Goal: Task Accomplishment & Management: Manage account settings

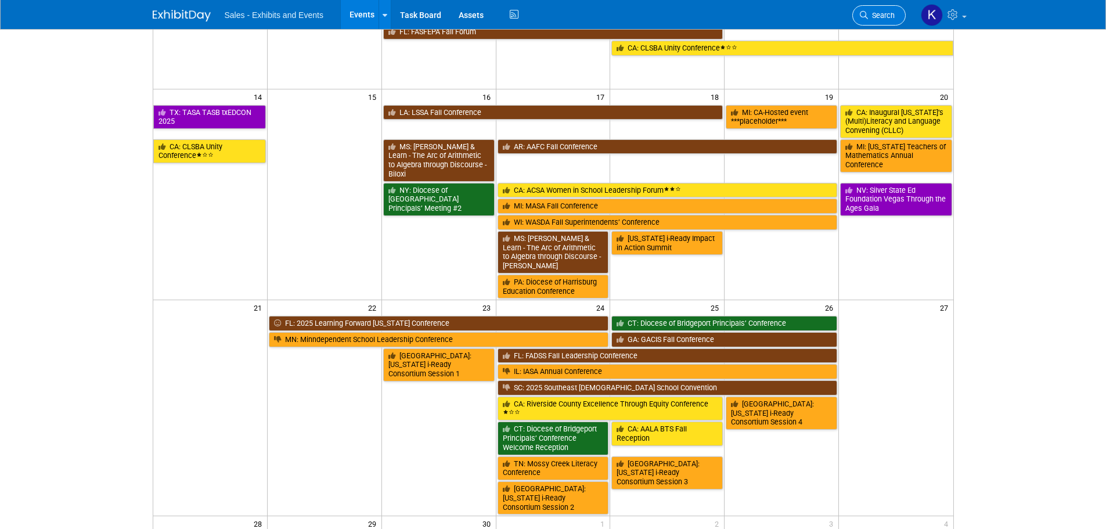
click at [880, 14] on span "Search" at bounding box center [881, 15] width 27 height 9
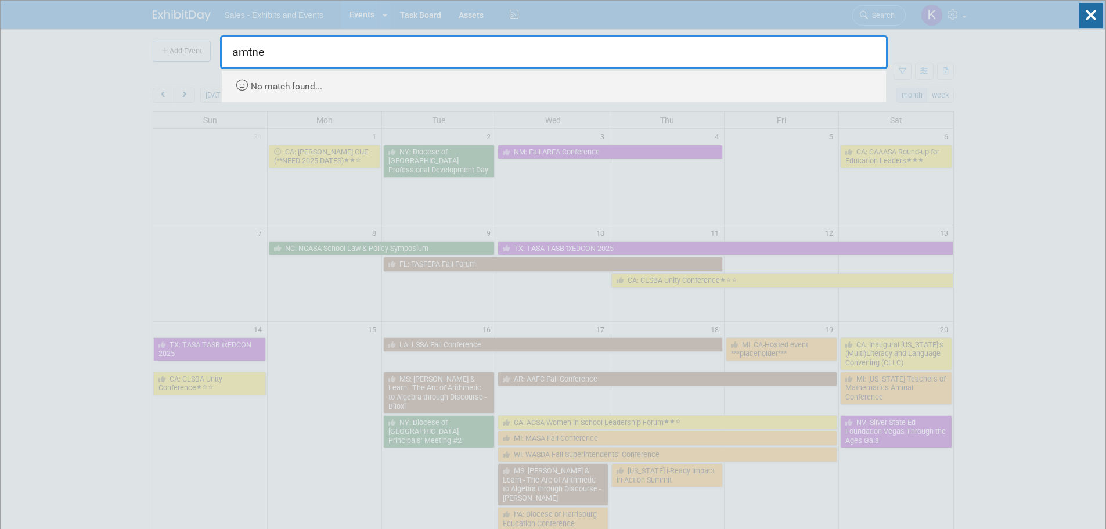
type input "amtne"
click at [284, 81] on div "No match found..." at bounding box center [556, 84] width 647 height 26
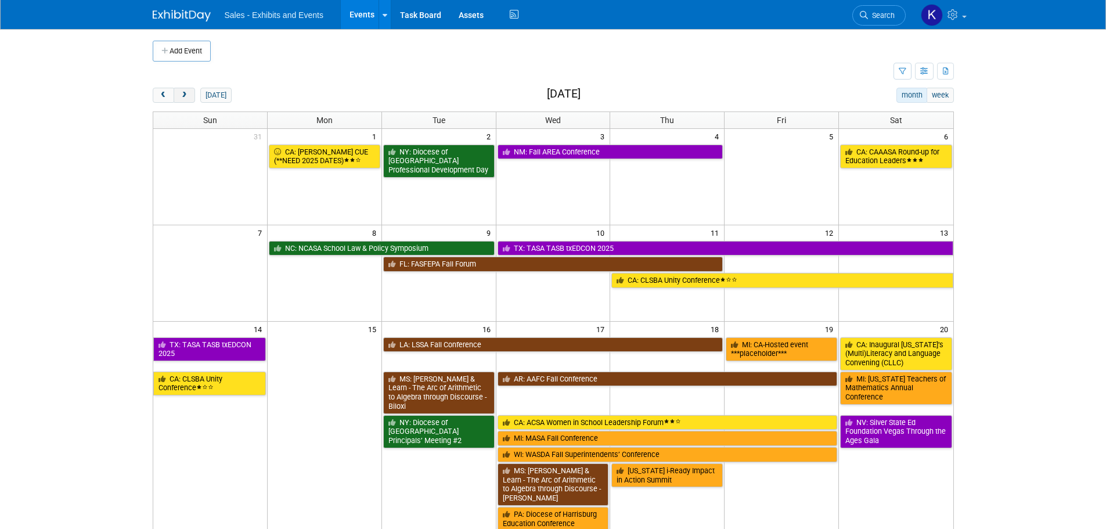
click at [188, 95] on span "next" at bounding box center [184, 96] width 9 height 8
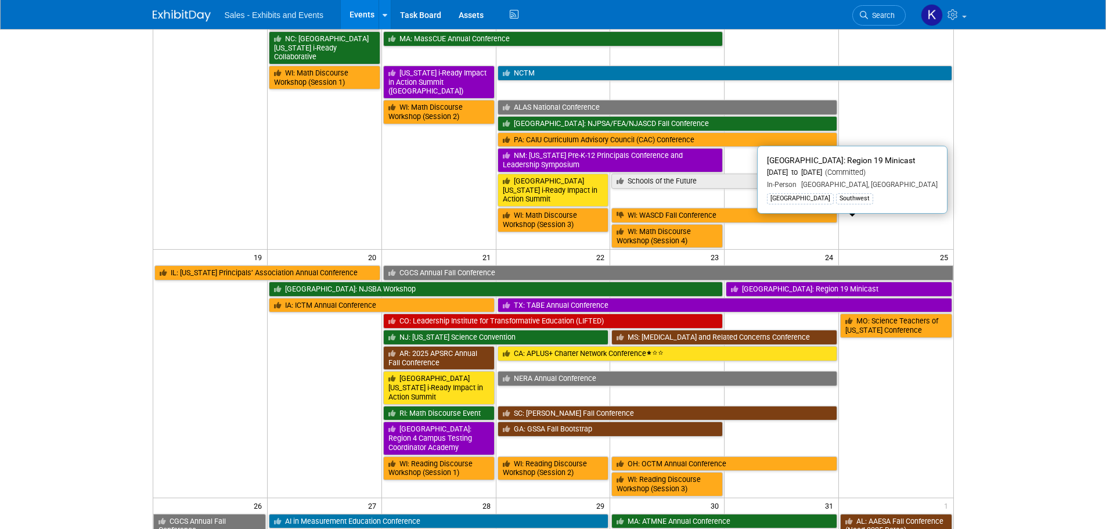
scroll to position [581, 0]
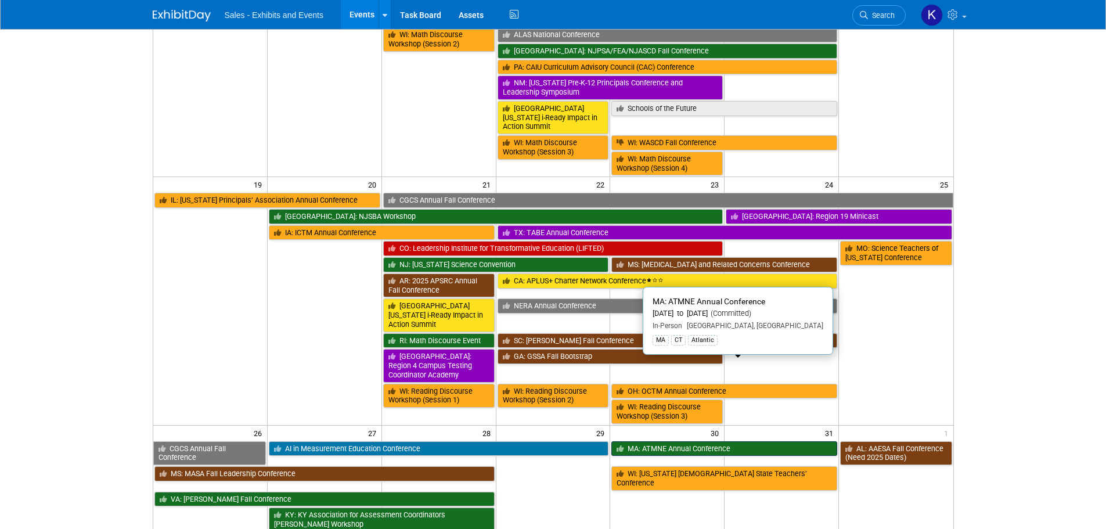
click at [678, 441] on link "MA: ATMNE Annual Conference" at bounding box center [725, 448] width 226 height 15
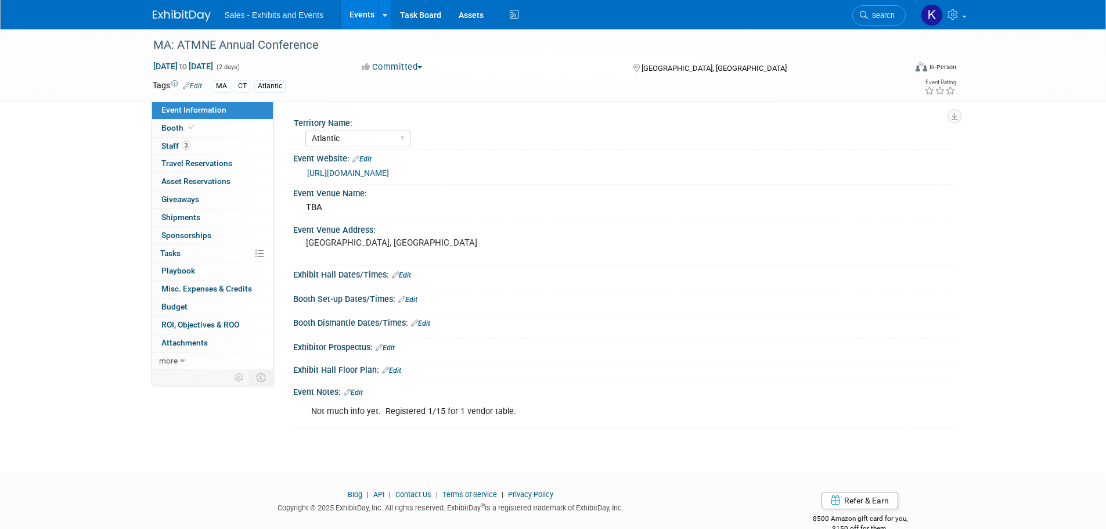
select select "Atlantic"
click at [240, 50] on div "MA: ATMNE Annual Conference" at bounding box center [518, 45] width 739 height 21
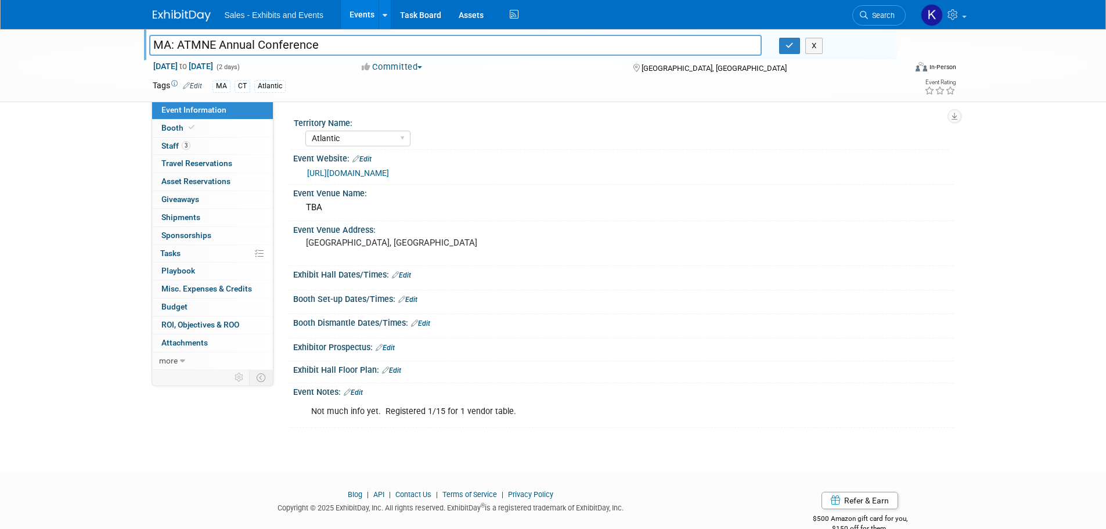
click at [201, 47] on input "MA: ATMNE Annual Conference" at bounding box center [455, 45] width 613 height 20
type input "MA: AMTNE Annual Conference"
click at [789, 46] on icon "button" at bounding box center [790, 46] width 8 height 8
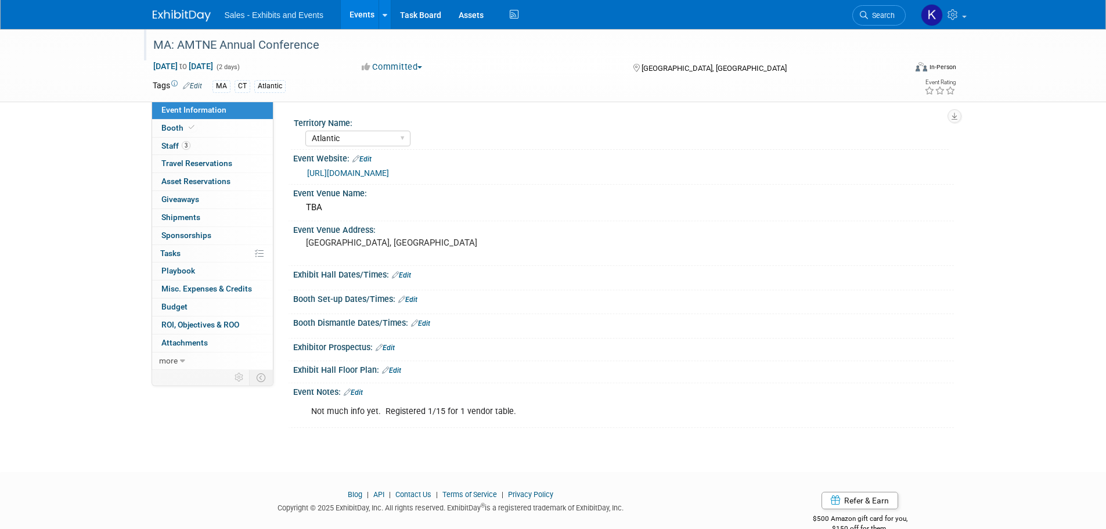
click at [413, 299] on link "Edit" at bounding box center [407, 300] width 19 height 8
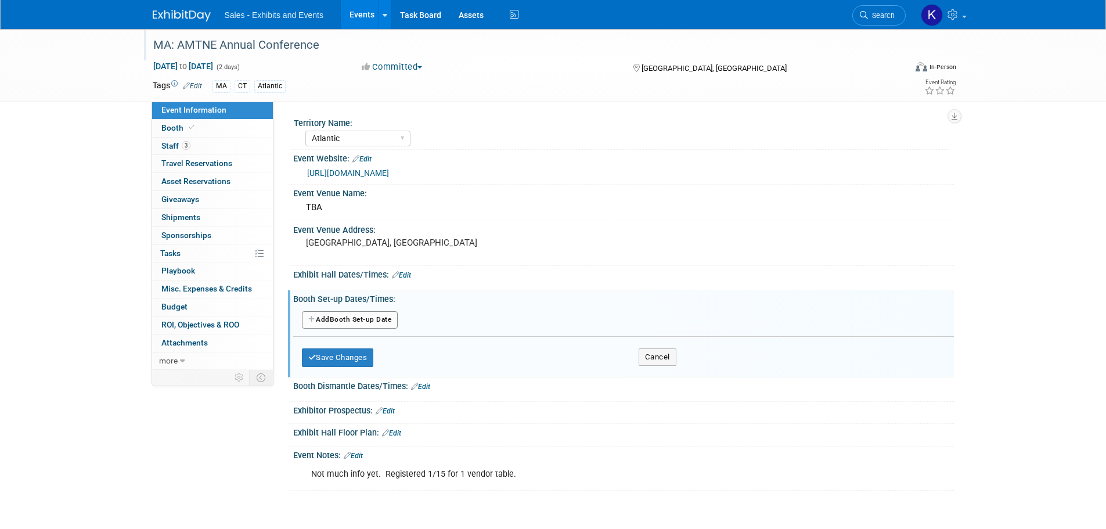
click at [375, 321] on button "Add Another Booth Set-up Date" at bounding box center [350, 319] width 96 height 17
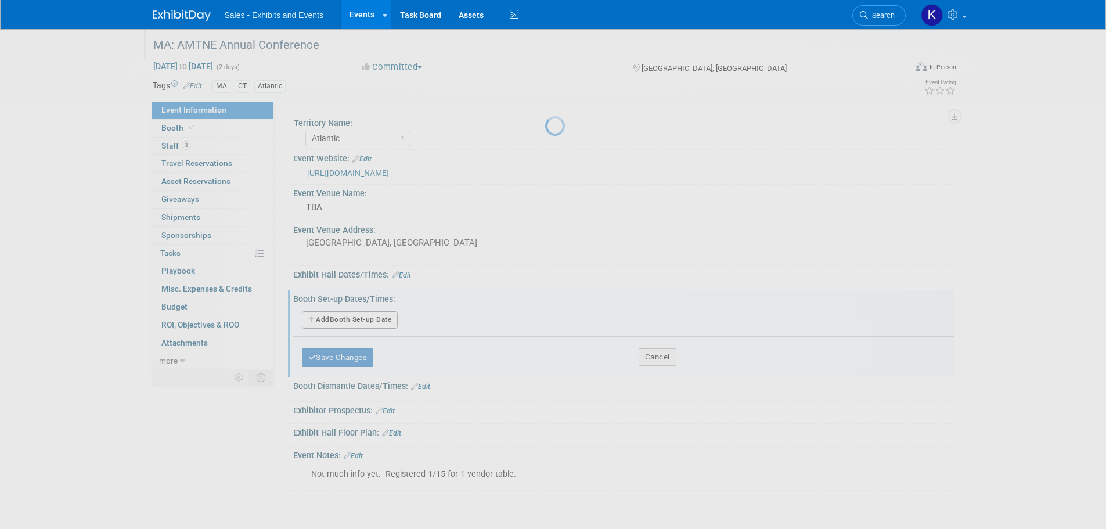
select select "9"
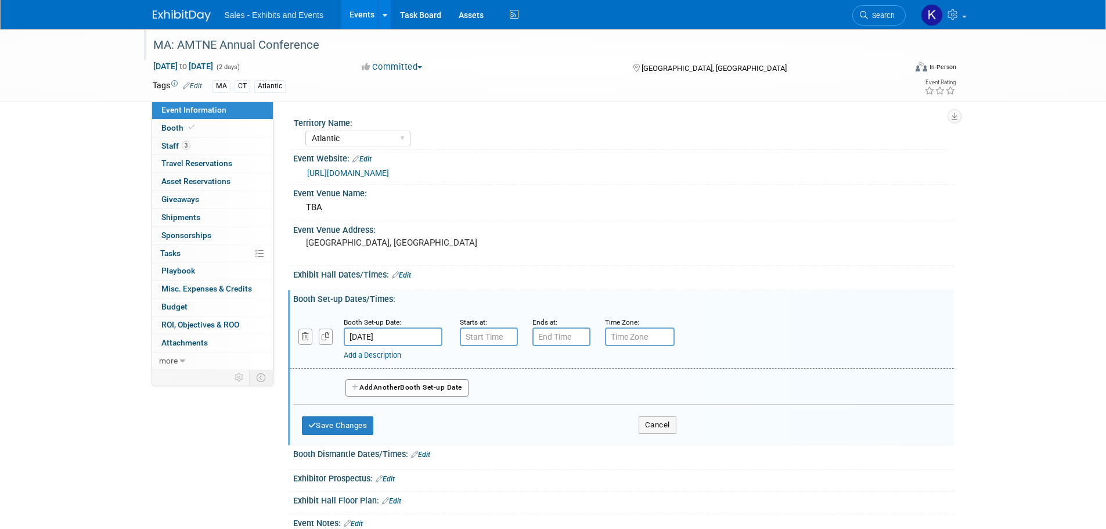
click at [421, 340] on input "[DATE]" at bounding box center [393, 337] width 99 height 19
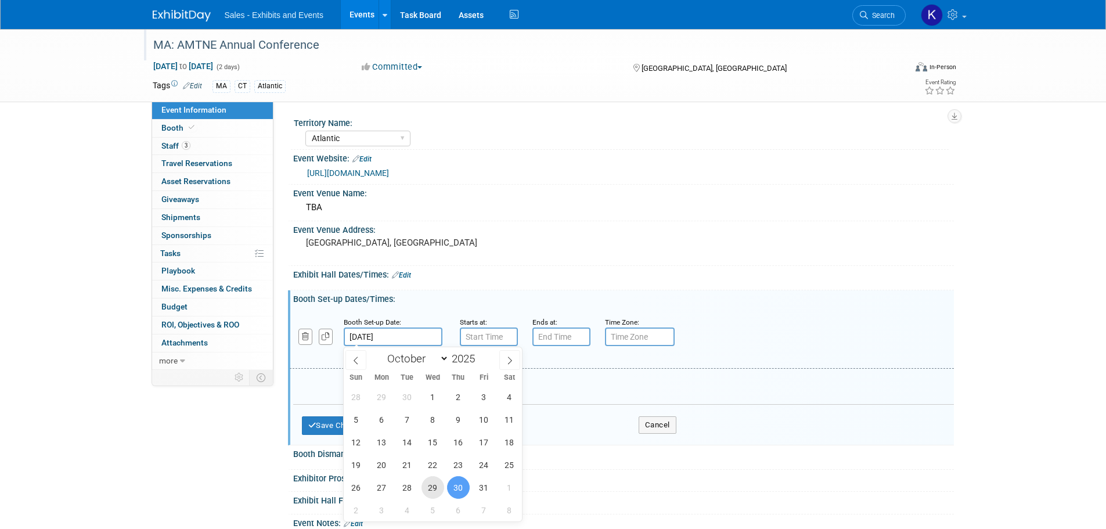
click at [432, 490] on span "29" at bounding box center [433, 487] width 23 height 23
type input "[DATE]"
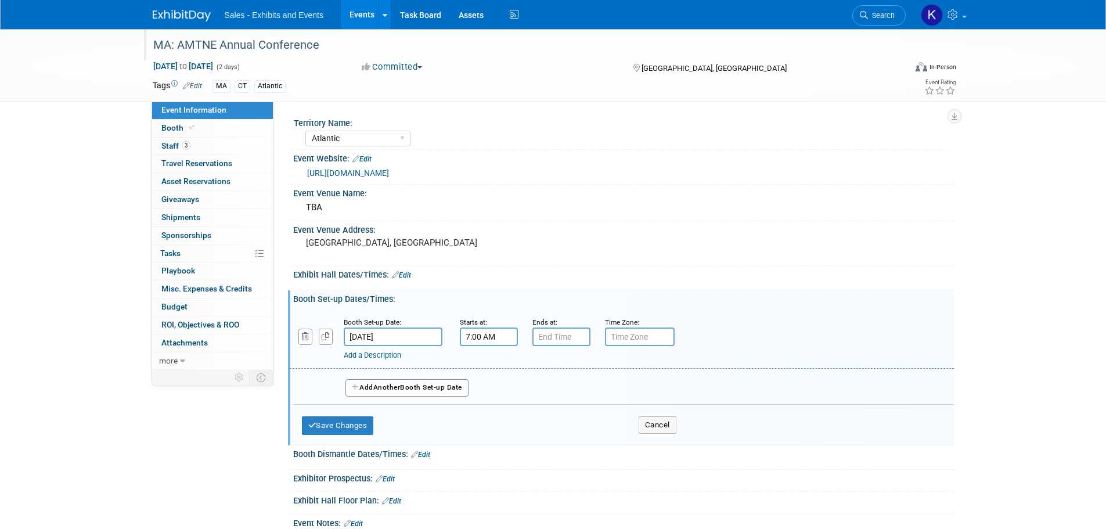
click at [481, 340] on input "7:00 AM" at bounding box center [489, 337] width 58 height 19
click at [488, 362] on span at bounding box center [487, 365] width 20 height 20
drag, startPoint x: 490, startPoint y: 415, endPoint x: 525, endPoint y: 411, distance: 35.7
click at [491, 415] on span at bounding box center [487, 416] width 20 height 20
drag, startPoint x: 586, startPoint y: 390, endPoint x: 590, endPoint y: 402, distance: 12.9
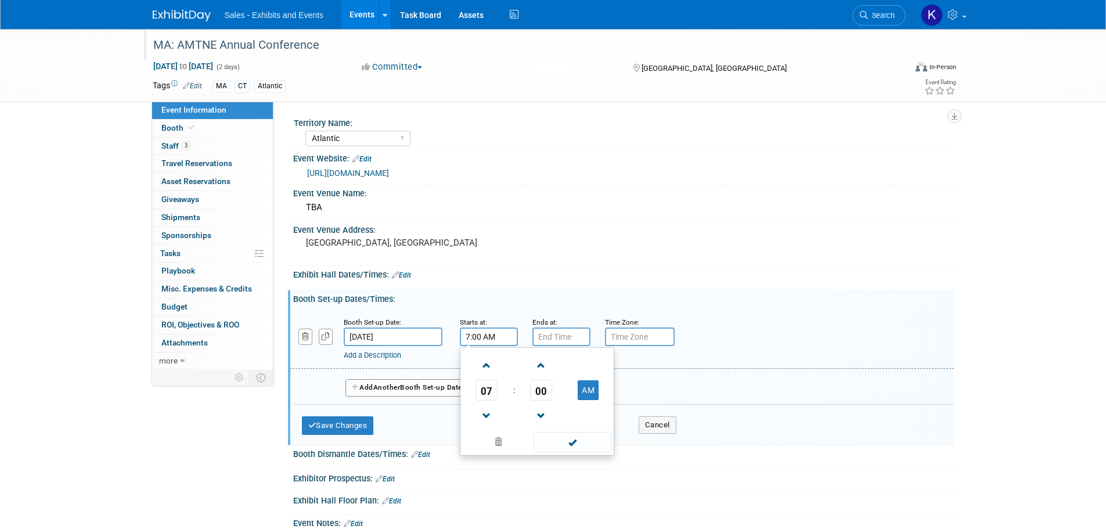
click at [586, 391] on button "AM" at bounding box center [588, 390] width 21 height 20
type input "7:00 PM"
click at [577, 444] on span at bounding box center [573, 442] width 78 height 20
click at [351, 427] on button "Save Changes" at bounding box center [338, 425] width 72 height 19
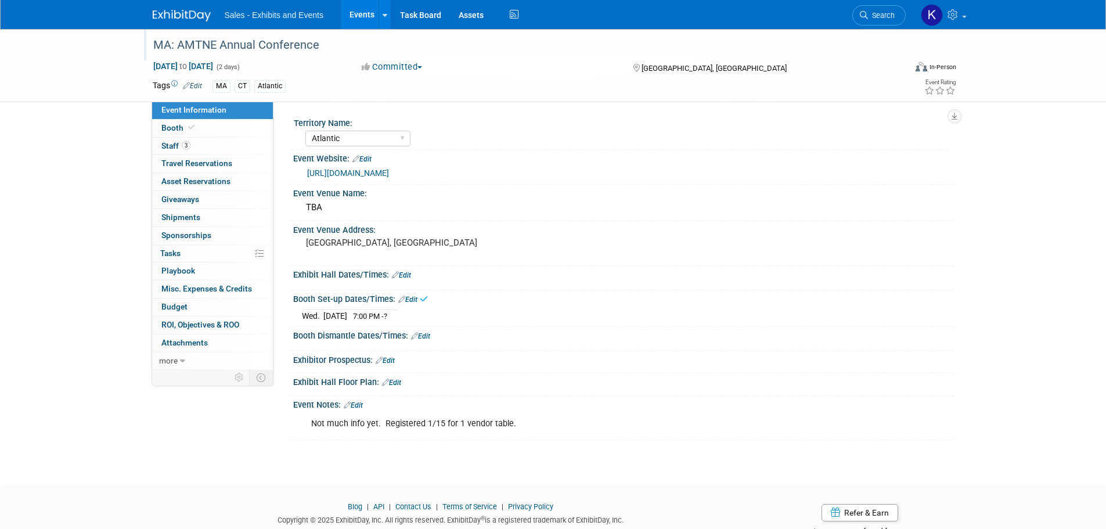
click at [412, 296] on link "Edit" at bounding box center [407, 300] width 19 height 8
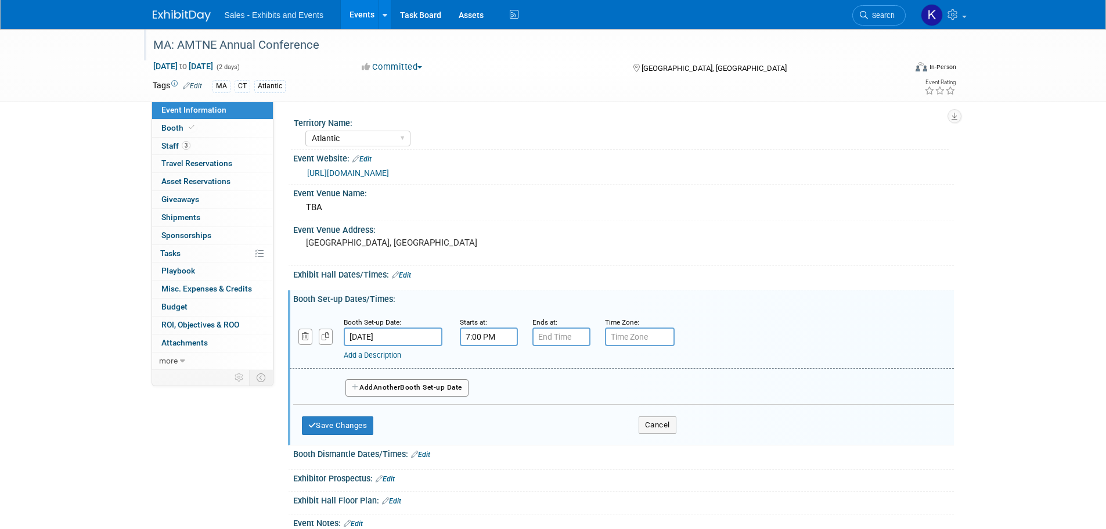
click at [410, 386] on button "Add Another Booth Set-up Date" at bounding box center [407, 387] width 123 height 17
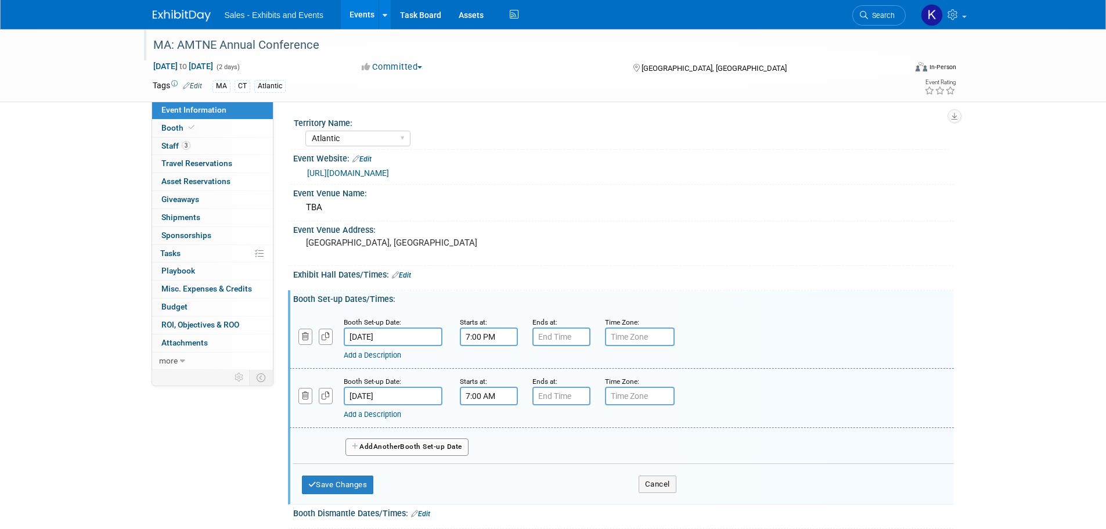
click at [478, 400] on input "7:00 AM" at bounding box center [489, 396] width 58 height 19
drag, startPoint x: 481, startPoint y: 471, endPoint x: 491, endPoint y: 472, distance: 9.9
click at [484, 471] on span at bounding box center [487, 475] width 20 height 20
type input "6:00 AM"
click at [575, 504] on span at bounding box center [573, 501] width 78 height 20
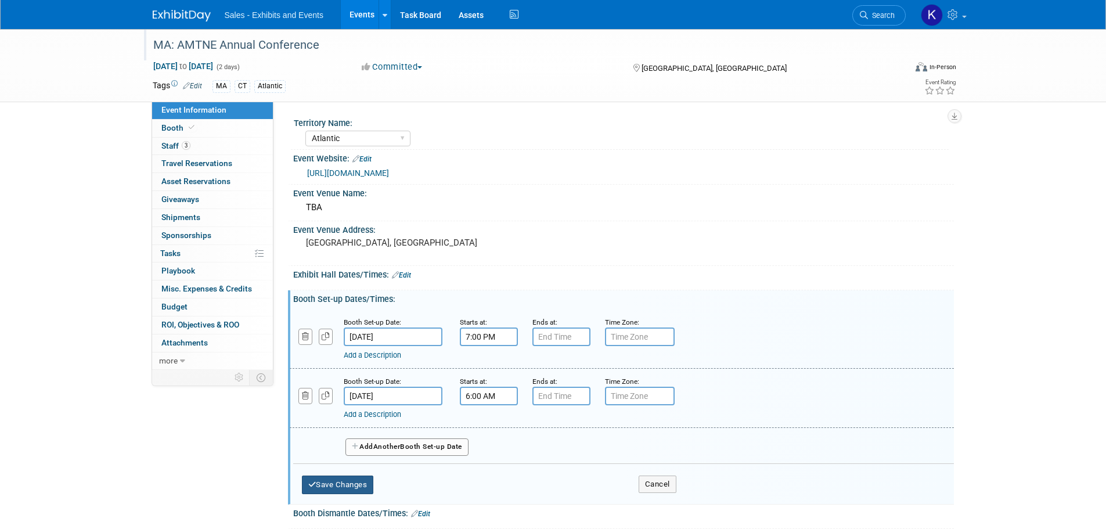
click at [351, 487] on button "Save Changes" at bounding box center [338, 485] width 72 height 19
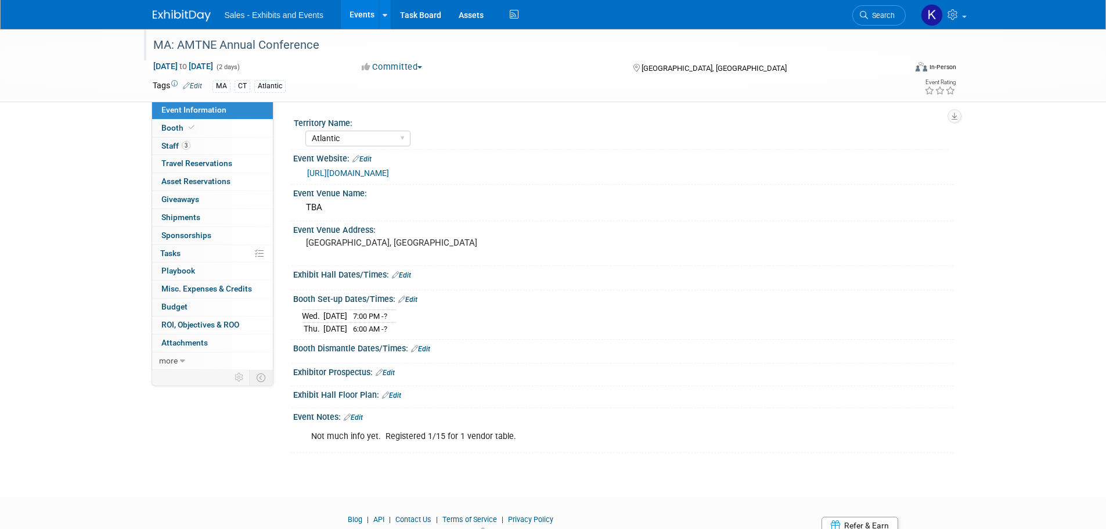
click at [426, 346] on link "Edit" at bounding box center [420, 349] width 19 height 8
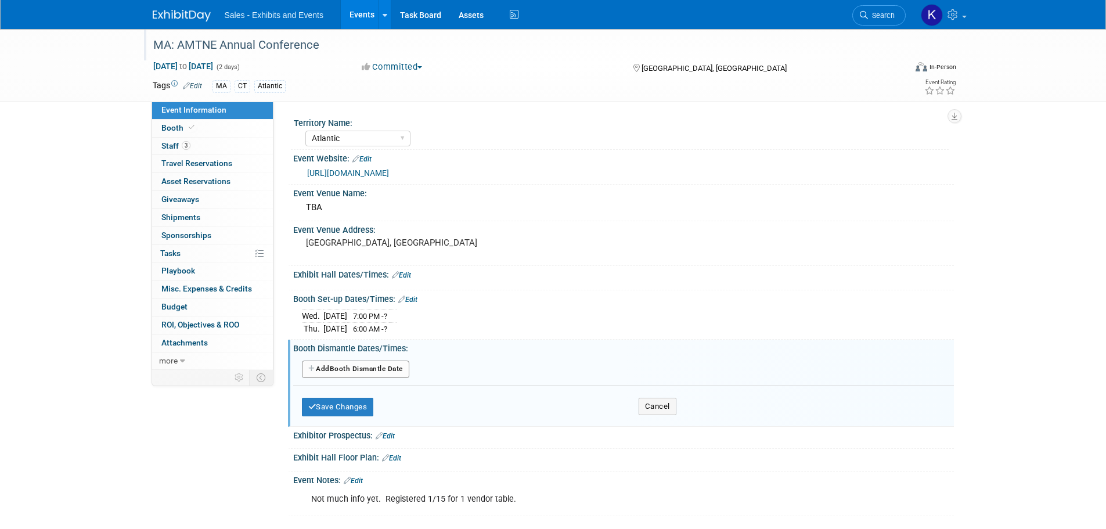
click at [401, 372] on button "Add Another Booth Dismantle Date" at bounding box center [355, 369] width 107 height 17
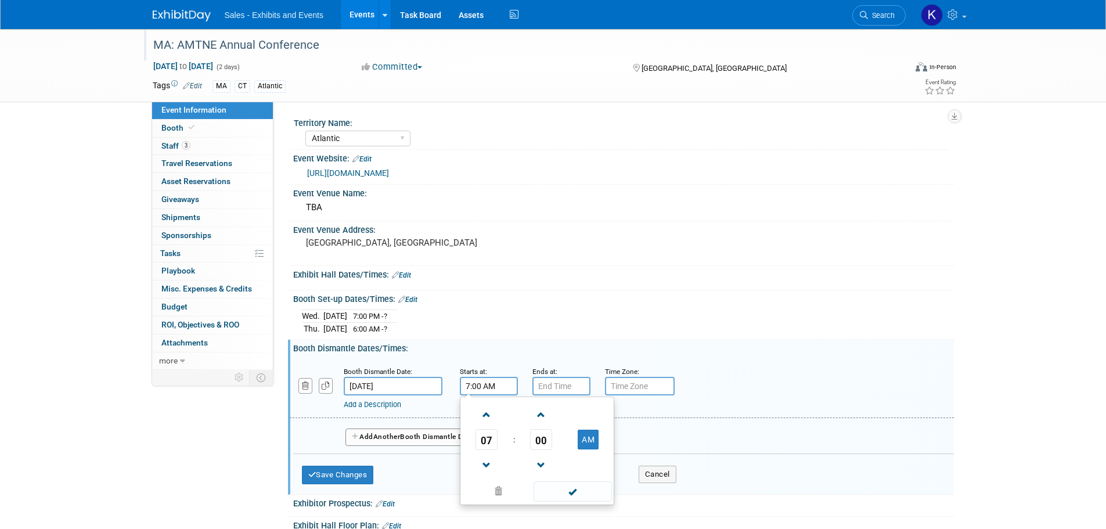
click at [498, 386] on input "7:00 AM" at bounding box center [489, 386] width 58 height 19
click at [492, 413] on span at bounding box center [487, 415] width 20 height 20
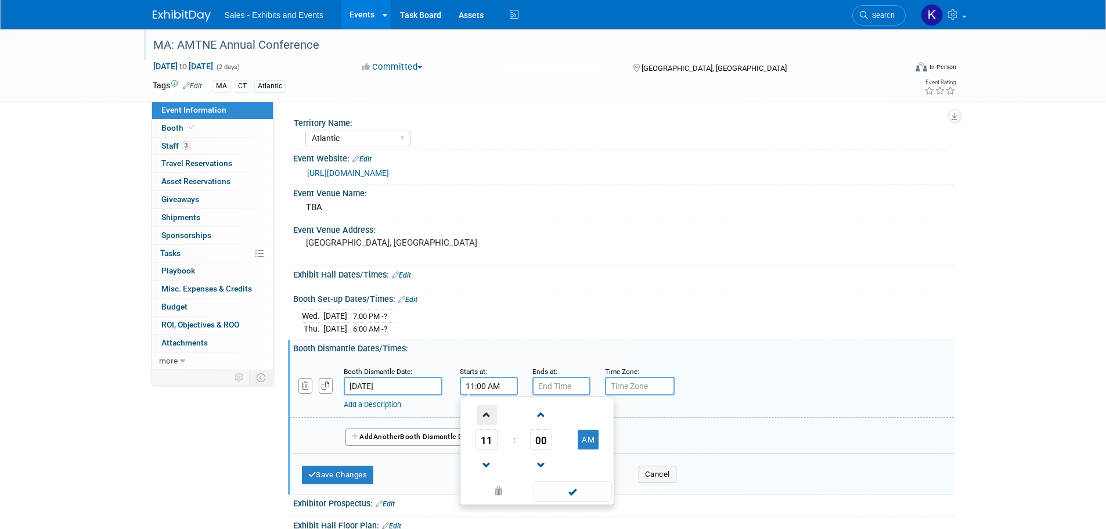
click at [492, 413] on span at bounding box center [487, 415] width 20 height 20
type input "1:00 PM"
click at [569, 493] on span at bounding box center [573, 491] width 78 height 20
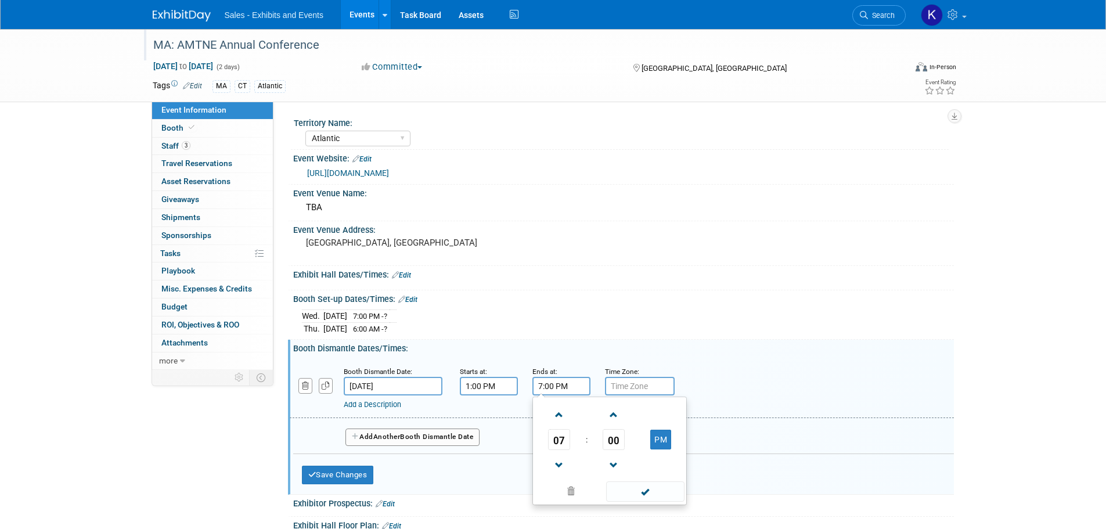
click at [564, 390] on input "7:00 PM" at bounding box center [562, 386] width 58 height 19
click at [569, 463] on span at bounding box center [559, 465] width 20 height 20
type input "4:00 PM"
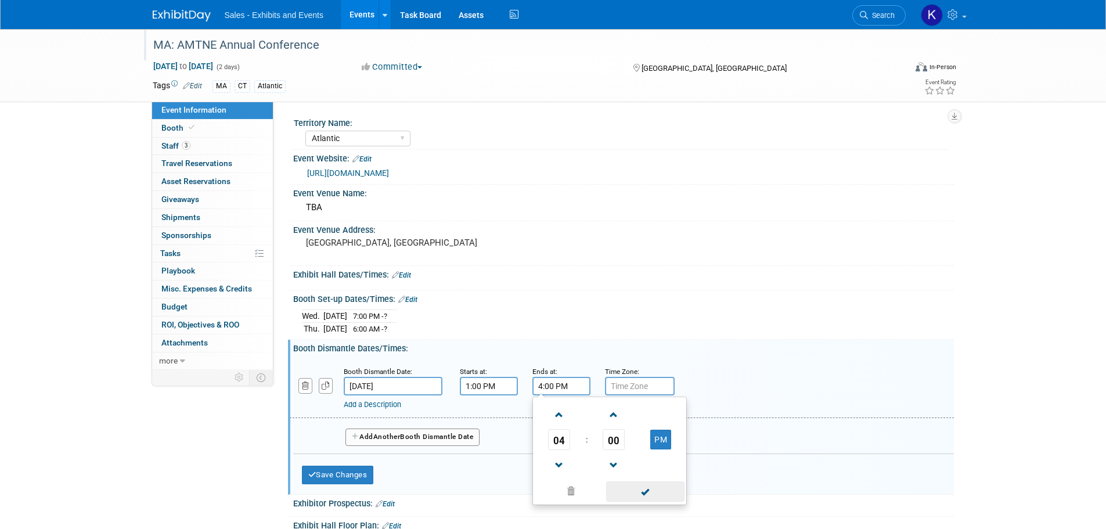
click at [638, 490] on span at bounding box center [645, 491] width 78 height 20
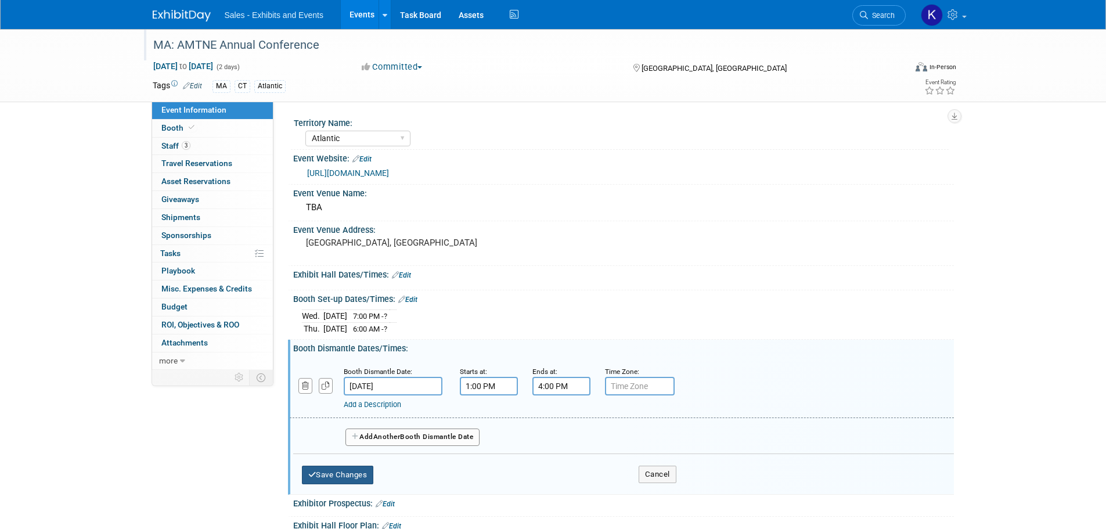
click at [353, 469] on button "Save Changes" at bounding box center [338, 475] width 72 height 19
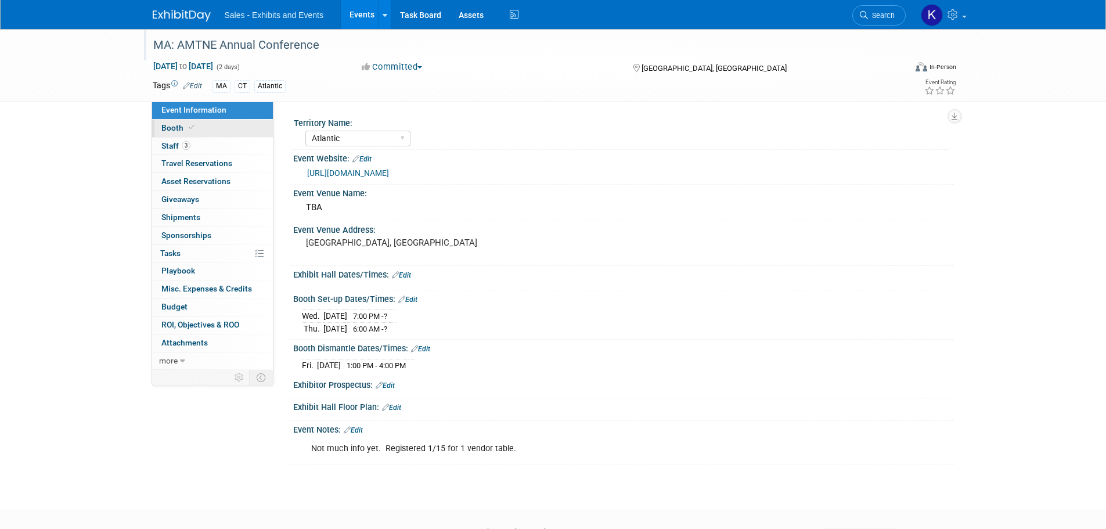
click at [172, 129] on span "Booth" at bounding box center [178, 127] width 35 height 9
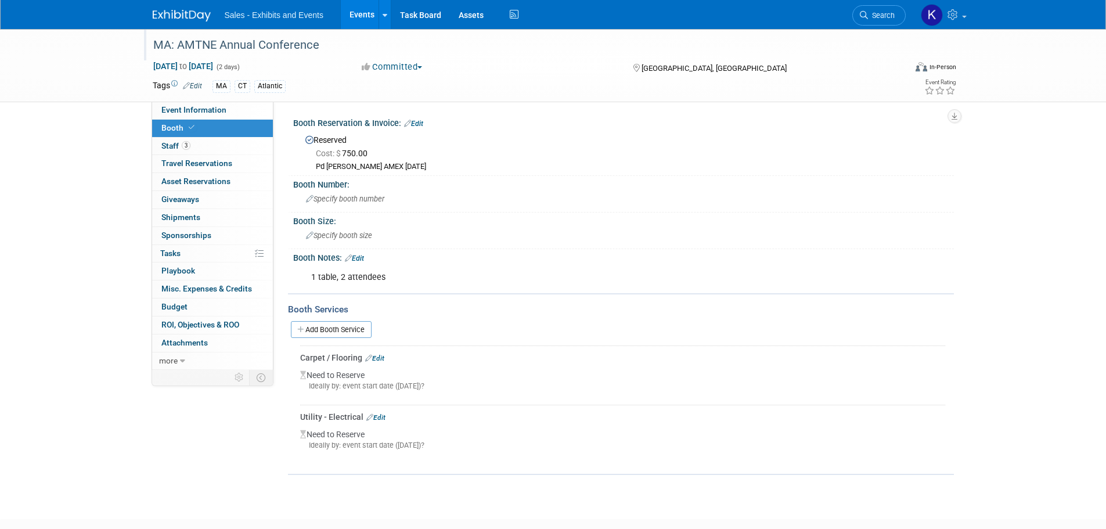
click at [362, 260] on link "Edit" at bounding box center [354, 258] width 19 height 8
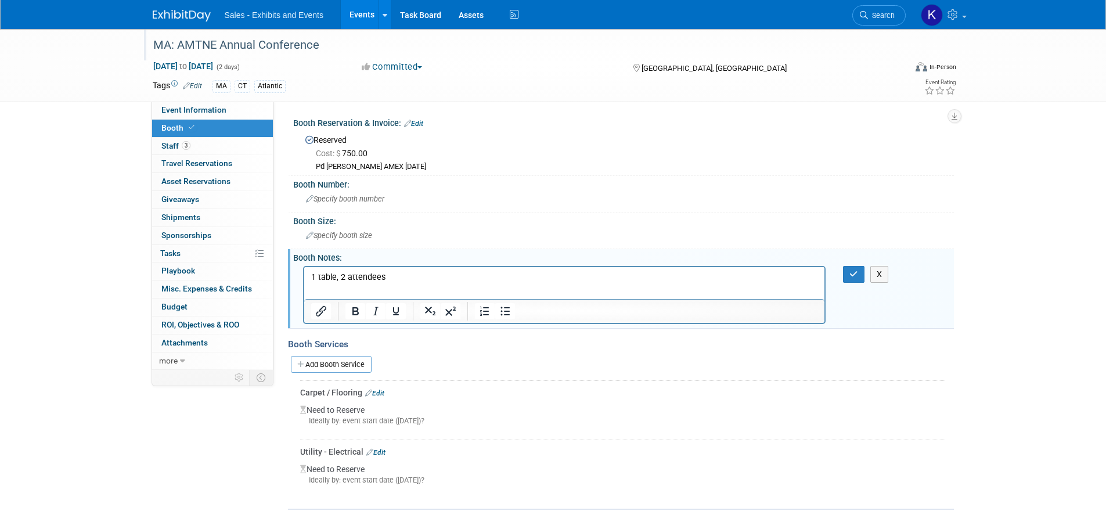
click at [376, 395] on link "Edit" at bounding box center [374, 393] width 19 height 8
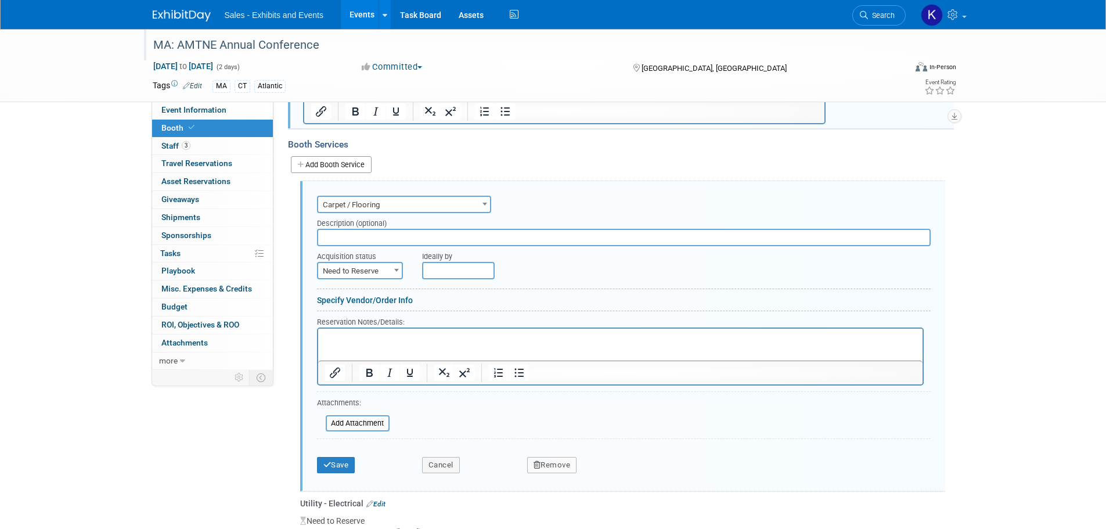
scroll to position [249, 0]
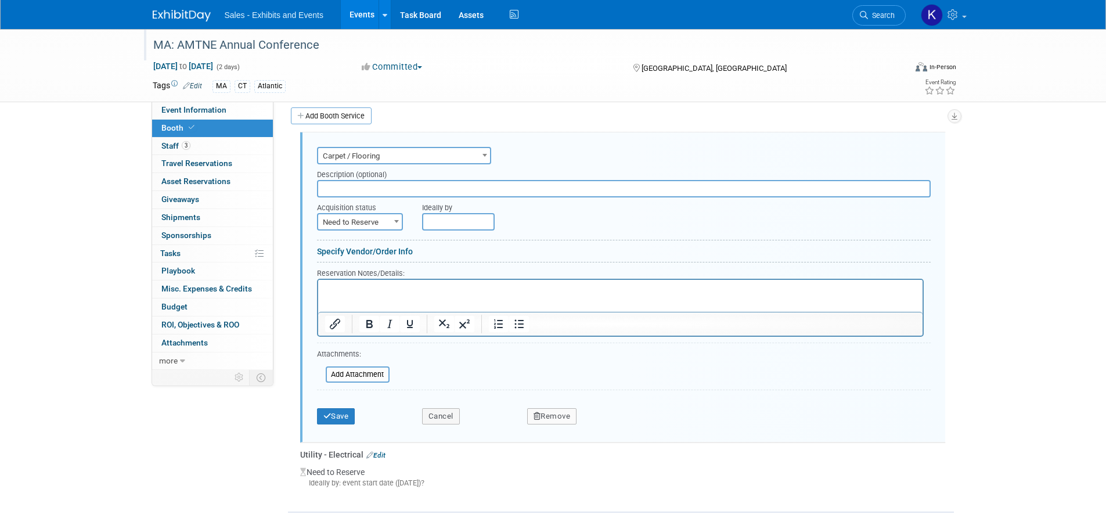
click at [562, 420] on button "Remove" at bounding box center [552, 416] width 50 height 16
click at [613, 427] on link "Yes" at bounding box center [617, 425] width 34 height 19
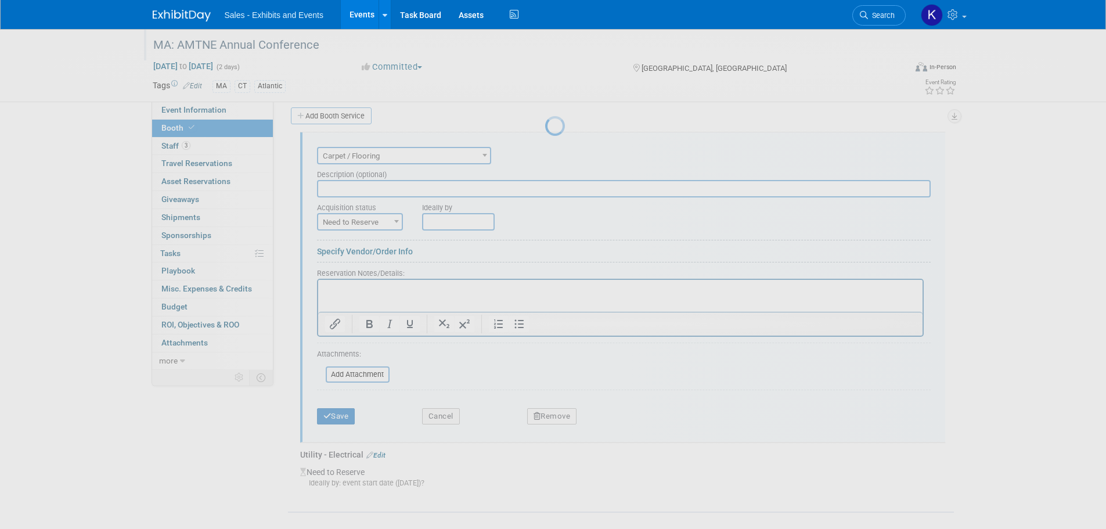
scroll to position [47, 0]
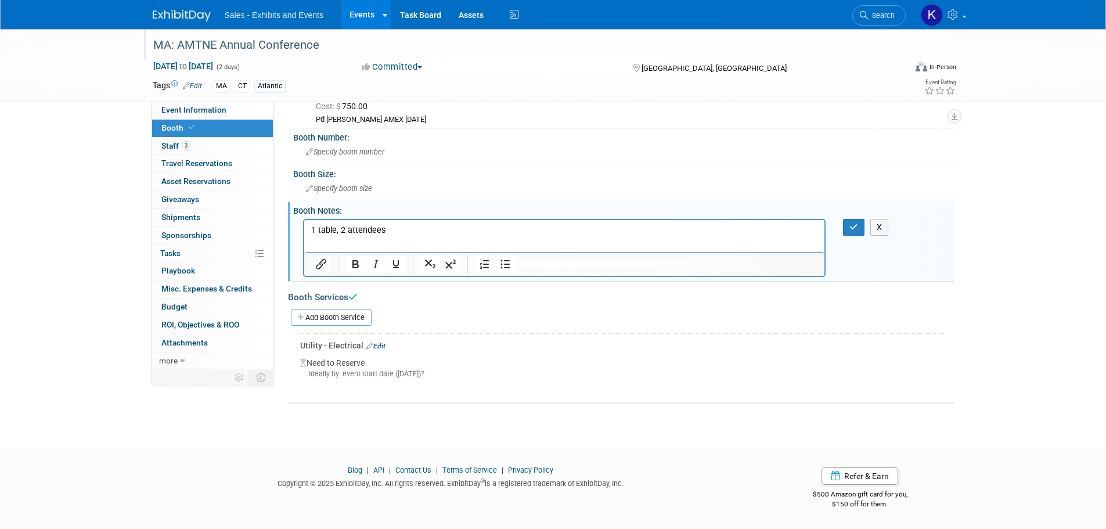
click at [380, 342] on link "Edit" at bounding box center [375, 346] width 19 height 8
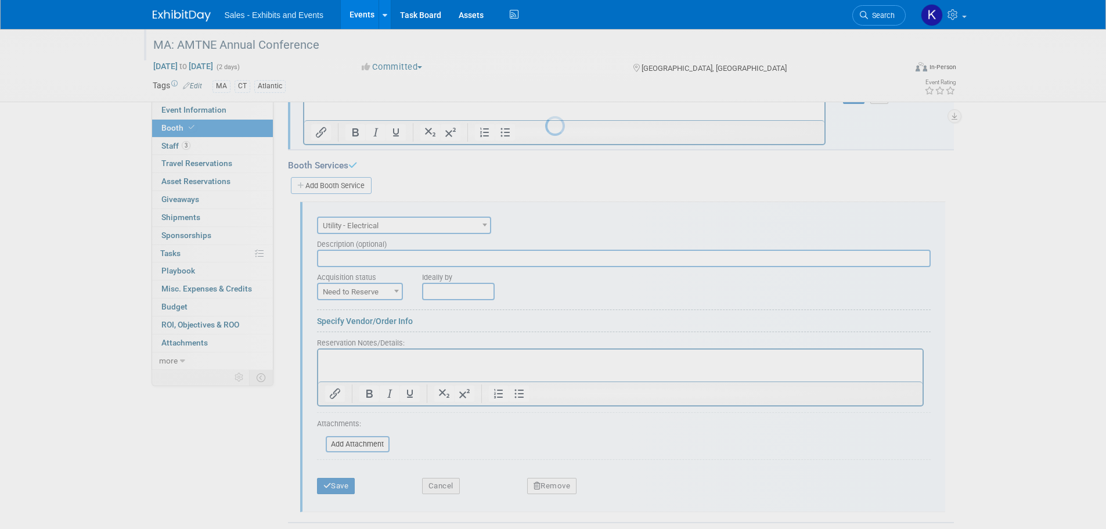
scroll to position [249, 0]
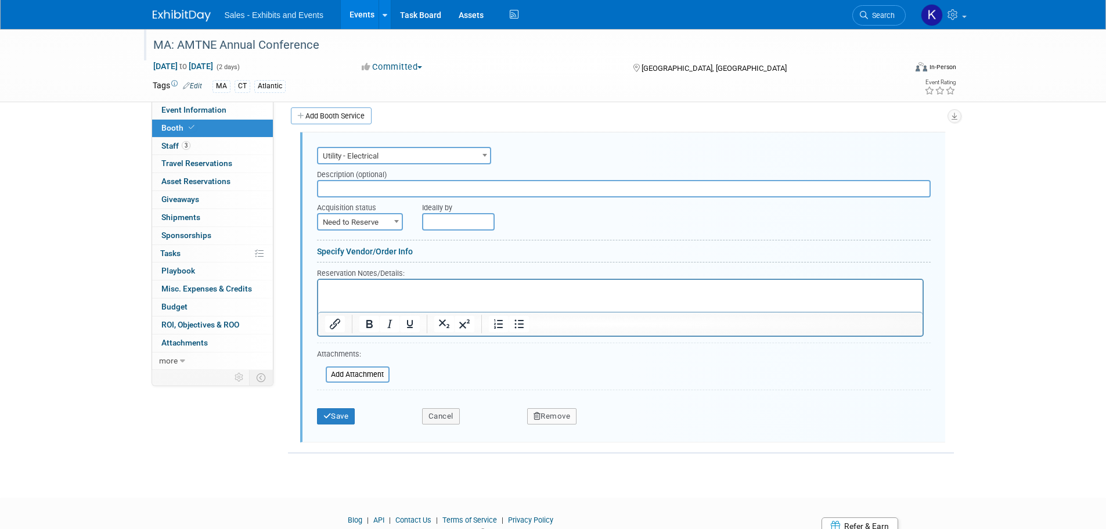
click at [565, 416] on button "Remove" at bounding box center [552, 416] width 50 height 16
click at [617, 425] on link "Yes" at bounding box center [617, 425] width 34 height 19
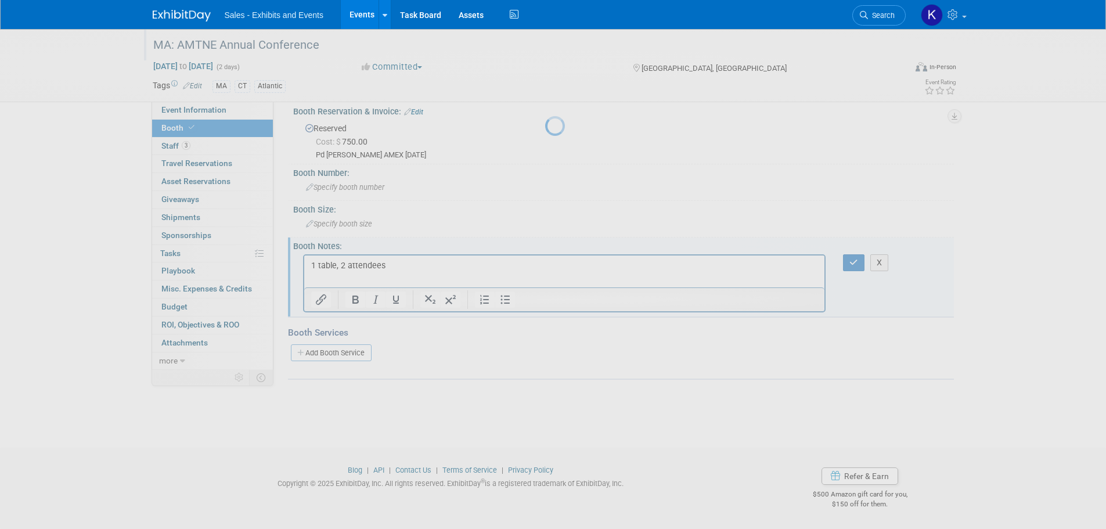
scroll to position [12, 0]
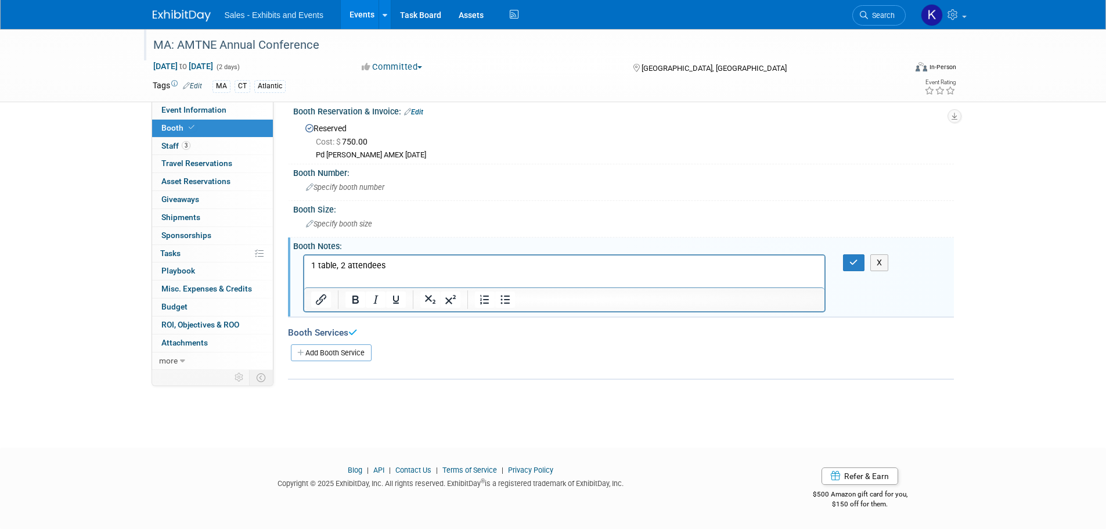
click at [407, 262] on p "1 table, 2 attendees" at bounding box center [565, 266] width 508 height 12
click at [848, 264] on button "button" at bounding box center [853, 262] width 21 height 17
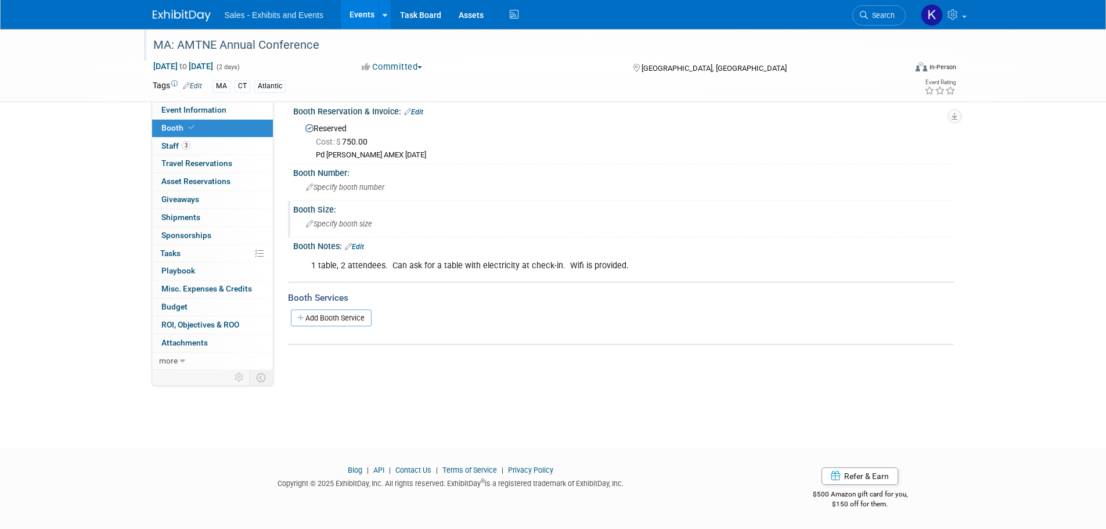
click at [372, 226] on span "Specify booth size" at bounding box center [339, 224] width 66 height 9
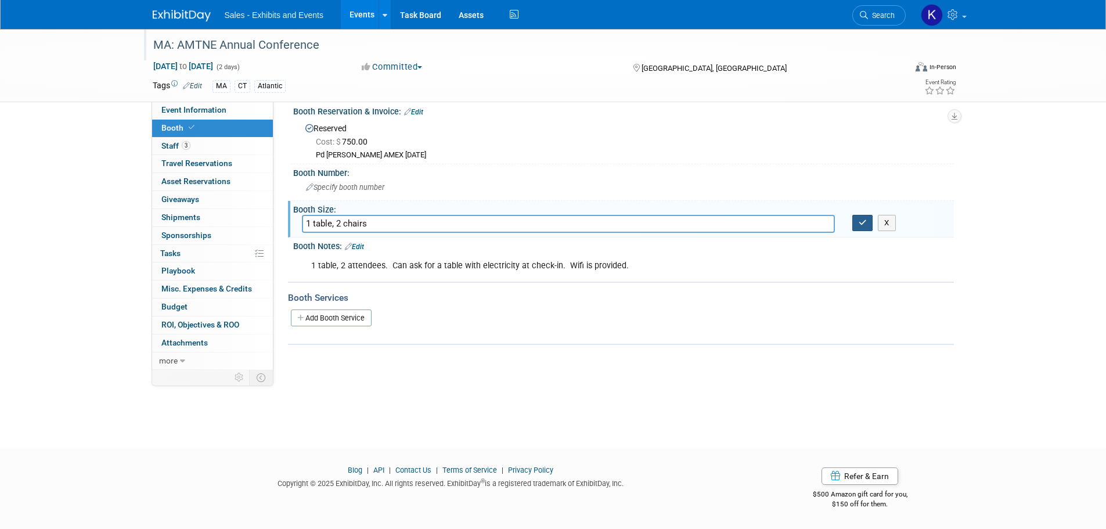
type input "1 table, 2 chairs"
click at [863, 228] on button "button" at bounding box center [863, 223] width 21 height 16
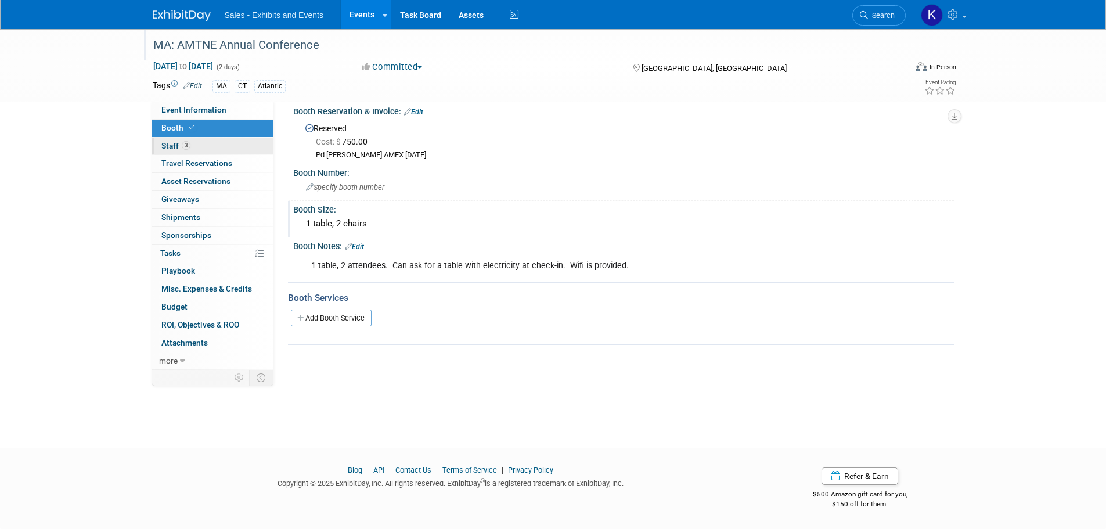
drag, startPoint x: 168, startPoint y: 146, endPoint x: 175, endPoint y: 146, distance: 7.5
click at [168, 146] on span "Staff 3" at bounding box center [175, 145] width 29 height 9
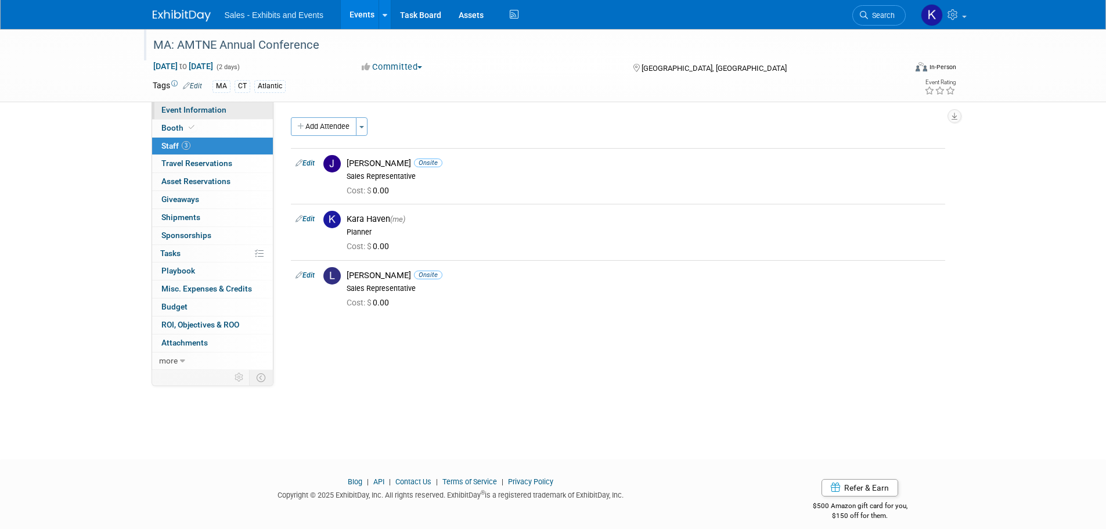
click at [197, 111] on span "Event Information" at bounding box center [193, 109] width 65 height 9
select select "Atlantic"
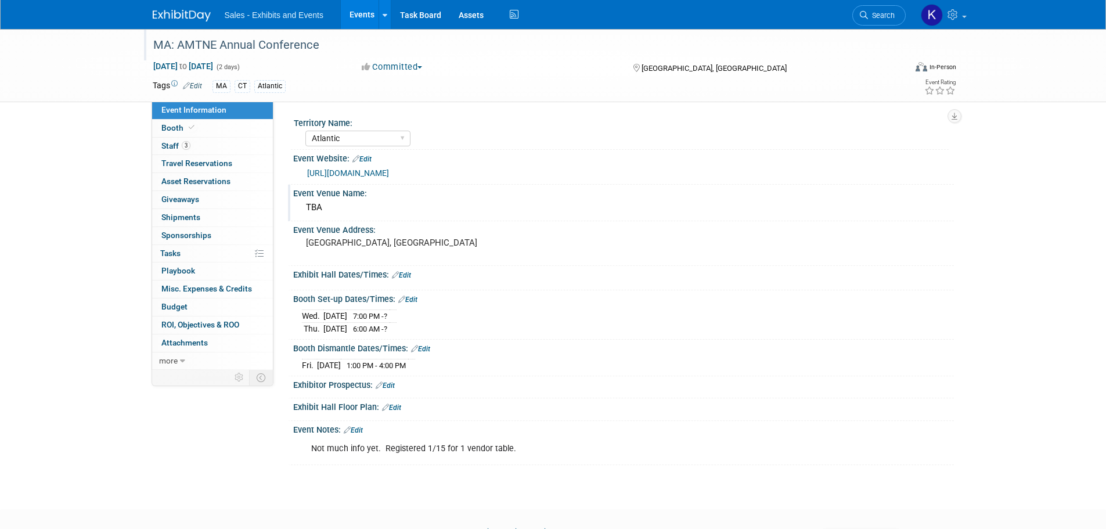
click at [357, 207] on div "TBA" at bounding box center [623, 208] width 643 height 18
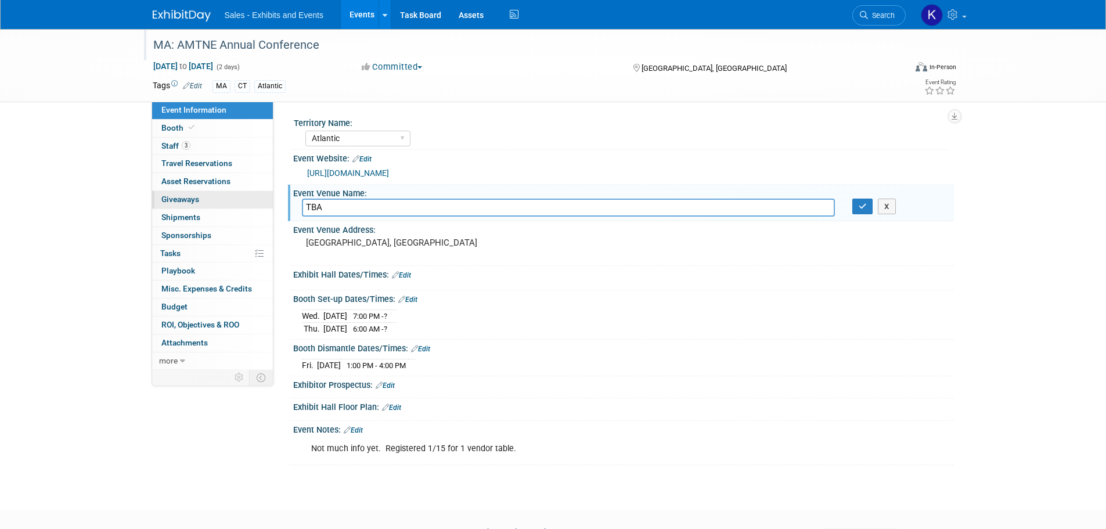
drag, startPoint x: 345, startPoint y: 206, endPoint x: 265, endPoint y: 203, distance: 79.6
click at [257, 207] on div "Event Information Event Info Booth Booth 3 Staff 3 Staff 0 Travel Reservations …" at bounding box center [553, 247] width 819 height 436
type input "Best [GEOGRAPHIC_DATA]"
drag, startPoint x: 869, startPoint y: 206, endPoint x: 815, endPoint y: 235, distance: 60.5
click at [868, 206] on button "button" at bounding box center [863, 207] width 21 height 16
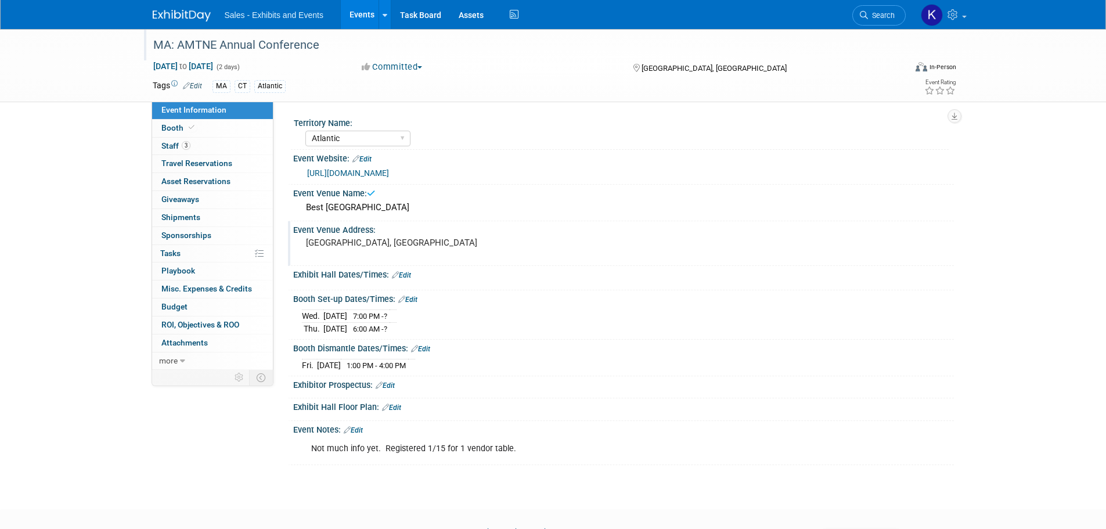
click at [452, 243] on pre "[GEOGRAPHIC_DATA], [GEOGRAPHIC_DATA]" at bounding box center [431, 243] width 250 height 10
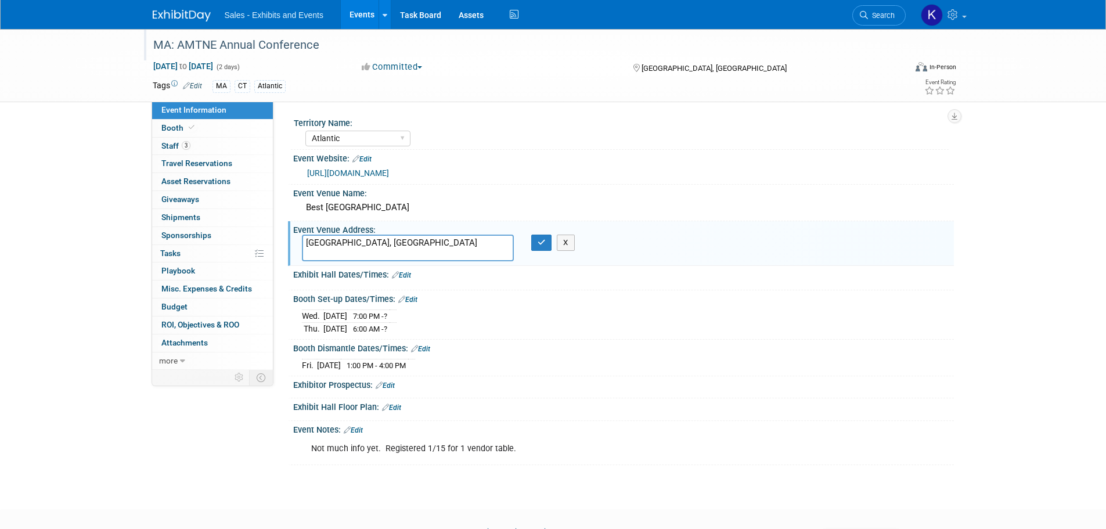
click at [392, 243] on textarea "[GEOGRAPHIC_DATA], [GEOGRAPHIC_DATA]" at bounding box center [408, 248] width 212 height 27
click at [305, 243] on textarea "[GEOGRAPHIC_DATA], [GEOGRAPHIC_DATA]" at bounding box center [408, 248] width 212 height 27
type textarea "[STREET_ADDRESS] W [GEOGRAPHIC_DATA], [GEOGRAPHIC_DATA]"
click at [542, 240] on icon "button" at bounding box center [542, 243] width 8 height 8
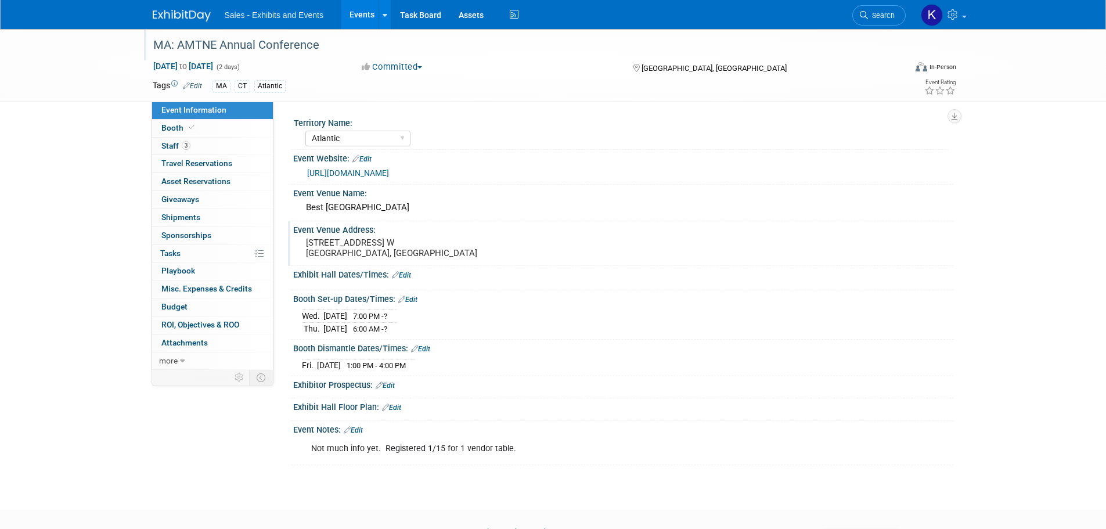
click at [411, 274] on link "Edit" at bounding box center [401, 275] width 19 height 8
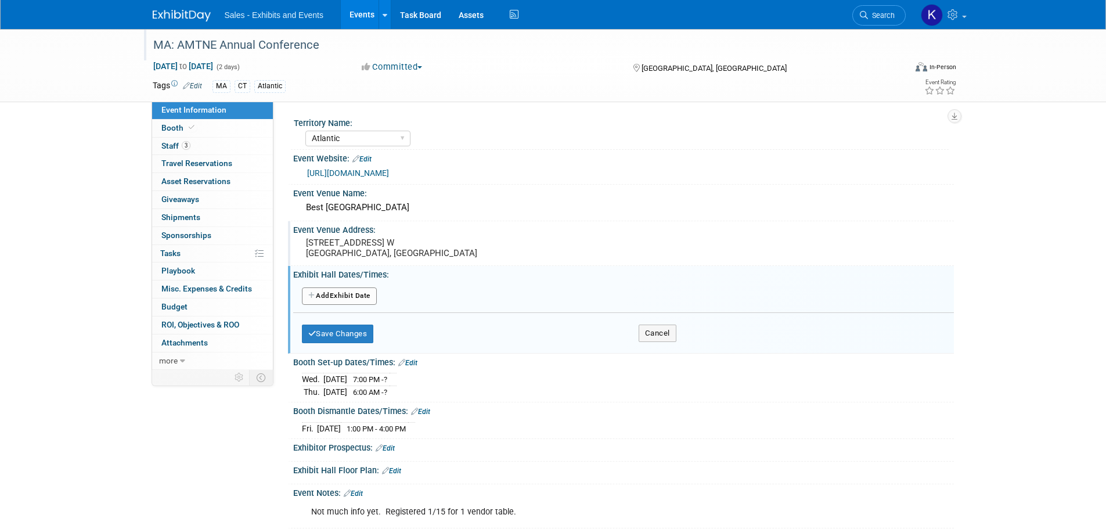
click at [362, 298] on button "Add Another Exhibit Date" at bounding box center [339, 295] width 75 height 17
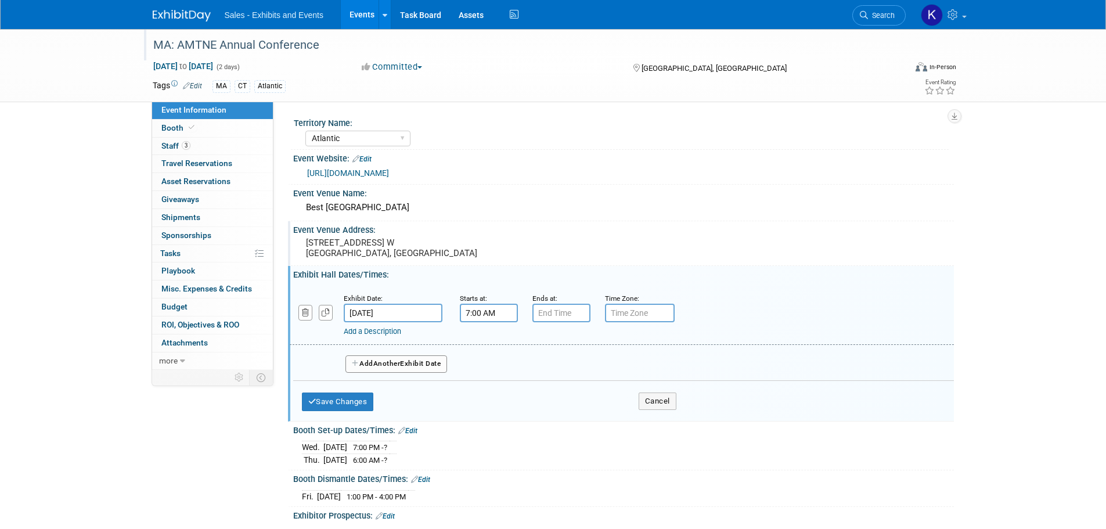
drag, startPoint x: 486, startPoint y: 311, endPoint x: 490, endPoint y: 317, distance: 7.4
click at [486, 312] on input "7:00 AM" at bounding box center [489, 313] width 58 height 19
click at [483, 343] on span at bounding box center [487, 342] width 20 height 20
type input "8:00 AM"
click at [571, 415] on span at bounding box center [573, 418] width 78 height 20
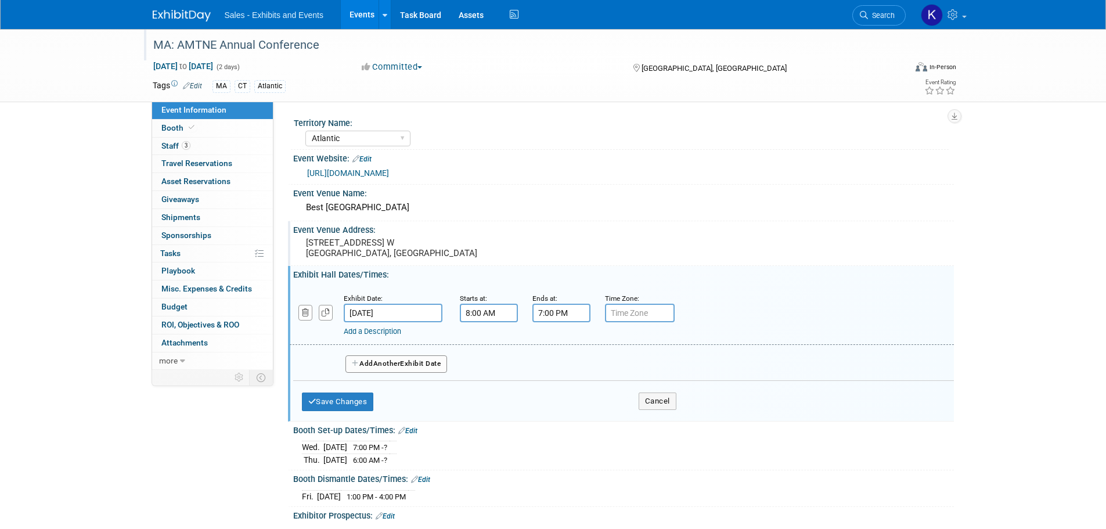
click at [556, 306] on input "7:00 PM" at bounding box center [562, 313] width 58 height 19
click at [565, 396] on span at bounding box center [559, 392] width 20 height 20
click at [564, 395] on span at bounding box center [559, 392] width 20 height 20
type input "5:00 PM"
click at [649, 420] on span at bounding box center [645, 418] width 78 height 20
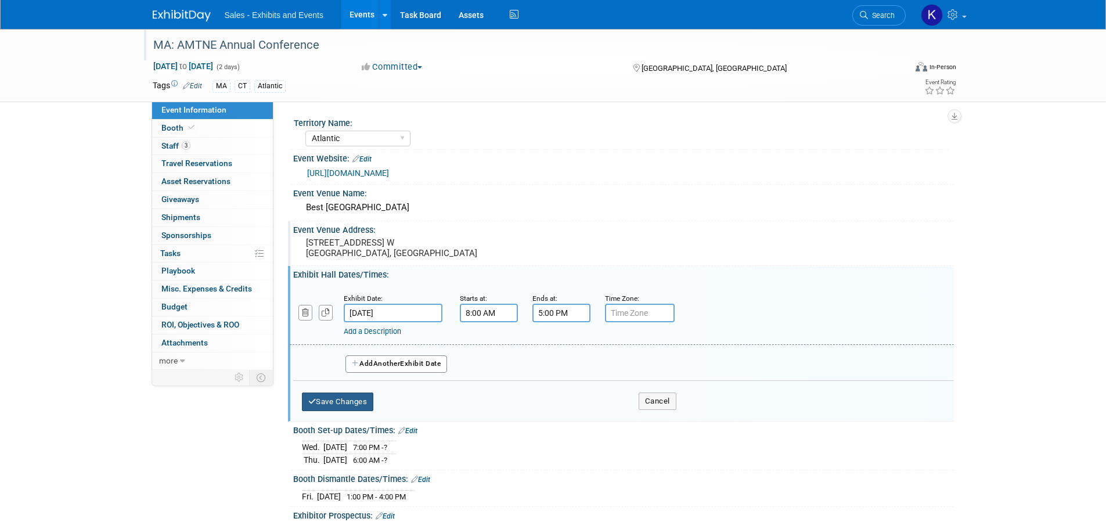
drag, startPoint x: 352, startPoint y: 394, endPoint x: 358, endPoint y: 396, distance: 6.8
click at [353, 396] on button "Save Changes" at bounding box center [338, 402] width 72 height 19
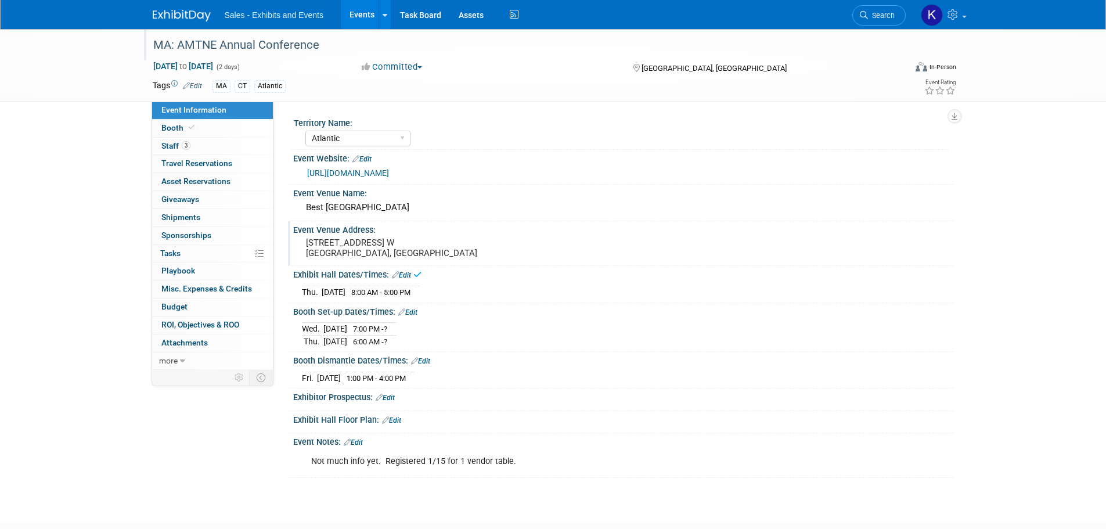
click at [408, 275] on link "Edit" at bounding box center [401, 275] width 19 height 8
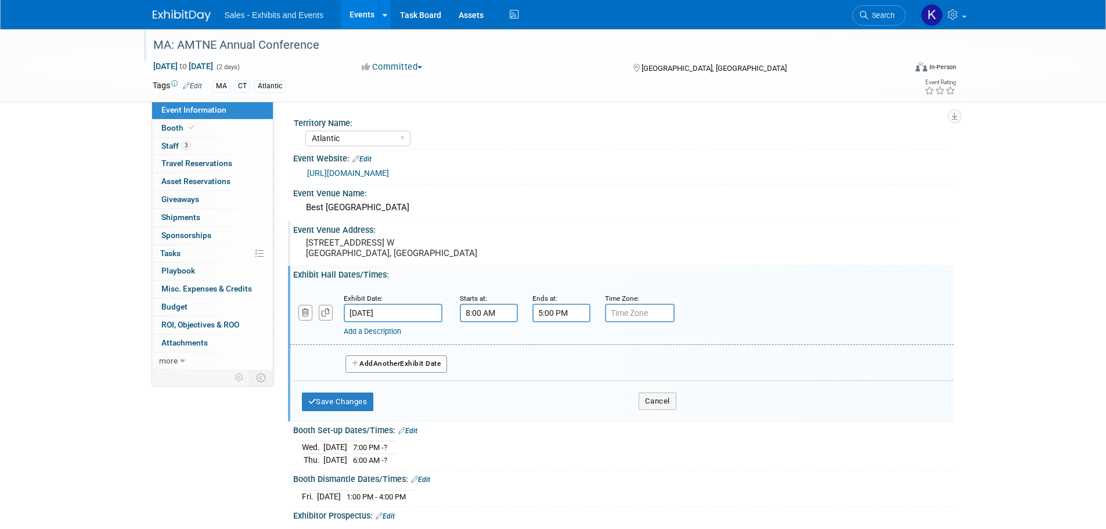
click at [429, 366] on button "Add Another Exhibit Date" at bounding box center [397, 363] width 102 height 17
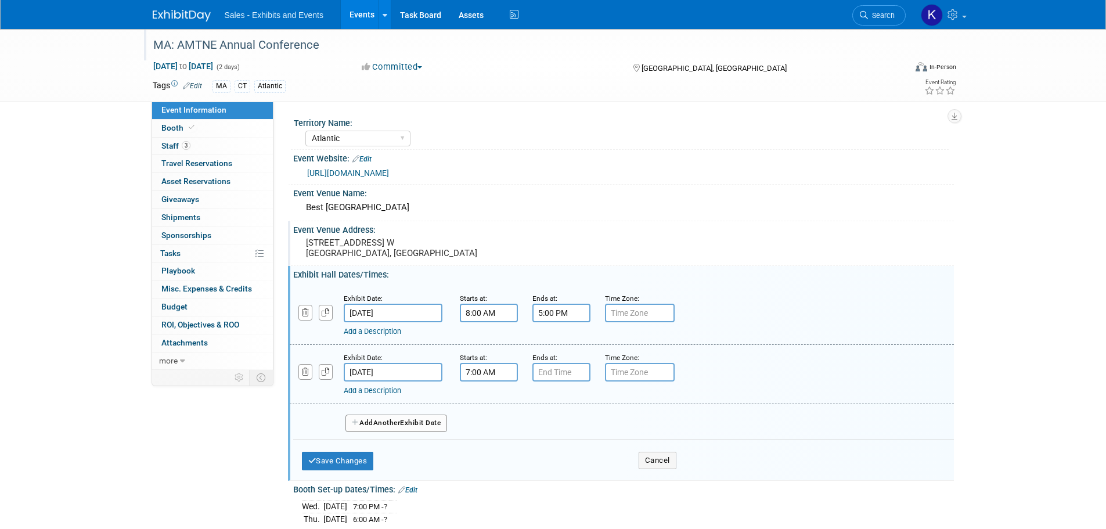
drag, startPoint x: 483, startPoint y: 372, endPoint x: 491, endPoint y: 373, distance: 8.8
click at [483, 372] on input "7:00 AM" at bounding box center [489, 372] width 58 height 19
click at [484, 404] on span at bounding box center [487, 401] width 20 height 20
type input "8:00 AM"
click at [560, 478] on span at bounding box center [573, 478] width 78 height 20
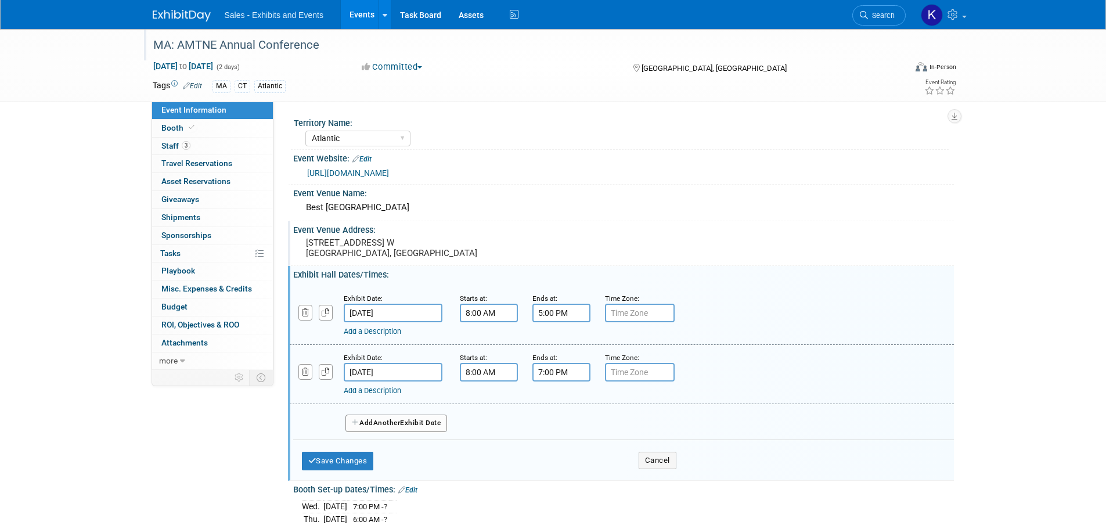
click at [555, 370] on input "7:00 PM" at bounding box center [562, 372] width 58 height 19
drag, startPoint x: 552, startPoint y: 460, endPoint x: 560, endPoint y: 458, distance: 7.7
click at [554, 459] on span at bounding box center [559, 451] width 20 height 20
click at [560, 458] on span at bounding box center [559, 451] width 20 height 20
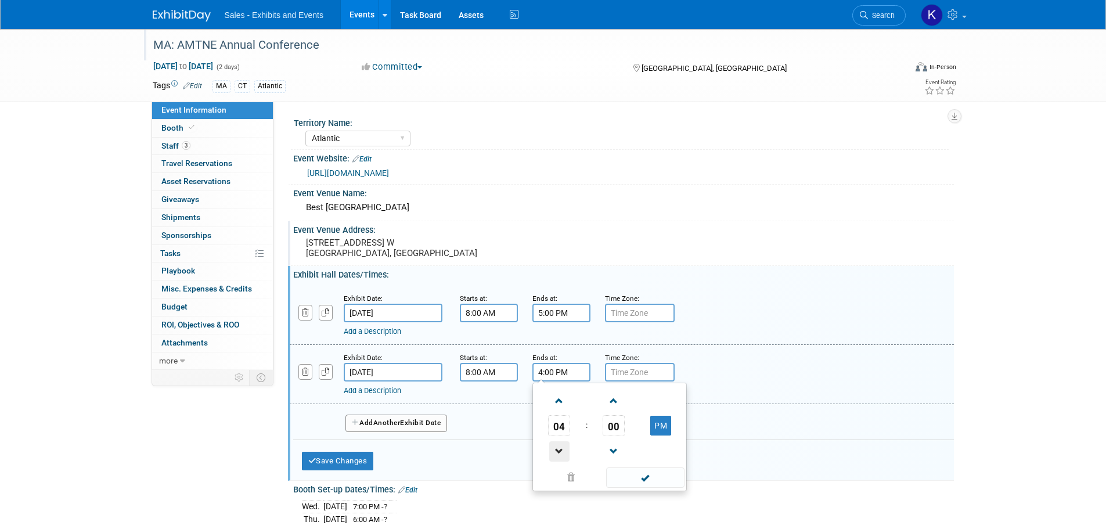
click at [562, 458] on span at bounding box center [559, 451] width 20 height 20
click at [563, 459] on span at bounding box center [559, 451] width 20 height 20
type input "1:00 PM"
click at [650, 475] on span at bounding box center [645, 478] width 78 height 20
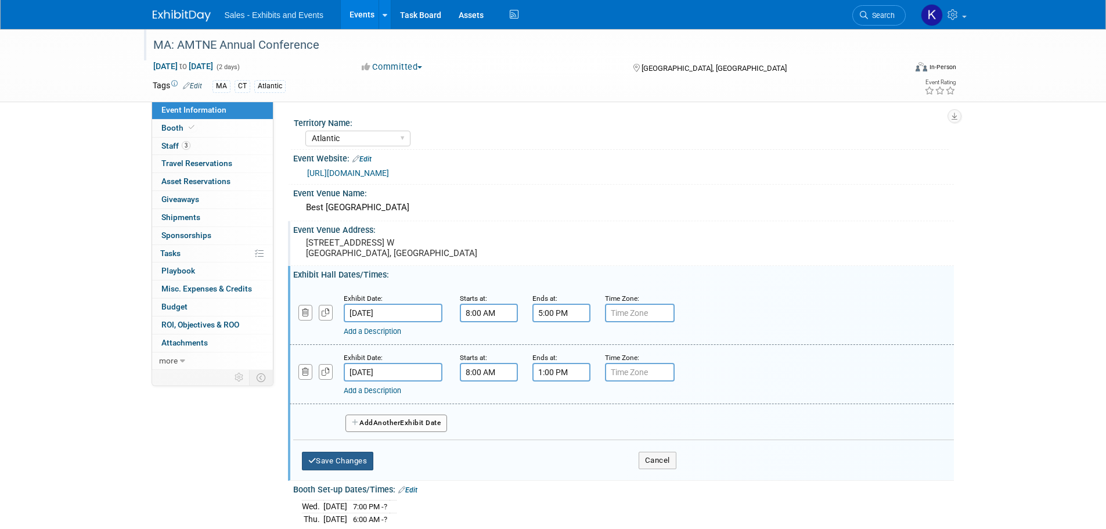
drag, startPoint x: 365, startPoint y: 463, endPoint x: 425, endPoint y: 459, distance: 59.9
click at [366, 463] on button "Save Changes" at bounding box center [338, 461] width 72 height 19
